Goal: Register for event/course

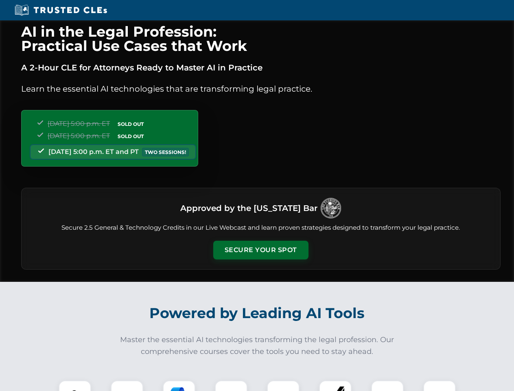
click at [260, 250] on button "Secure Your Spot" at bounding box center [260, 250] width 95 height 19
click at [75, 385] on img at bounding box center [75, 397] width 24 height 24
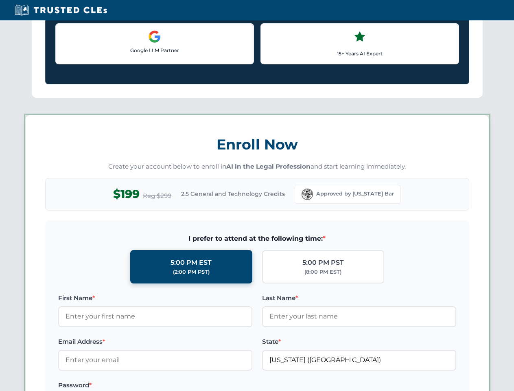
click at [179, 385] on label "Password *" at bounding box center [155, 385] width 194 height 10
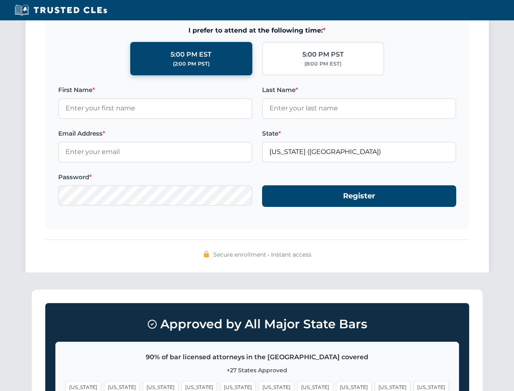
click at [375, 385] on span "[US_STATE]" at bounding box center [392, 387] width 35 height 12
